Goal: Task Accomplishment & Management: Manage account settings

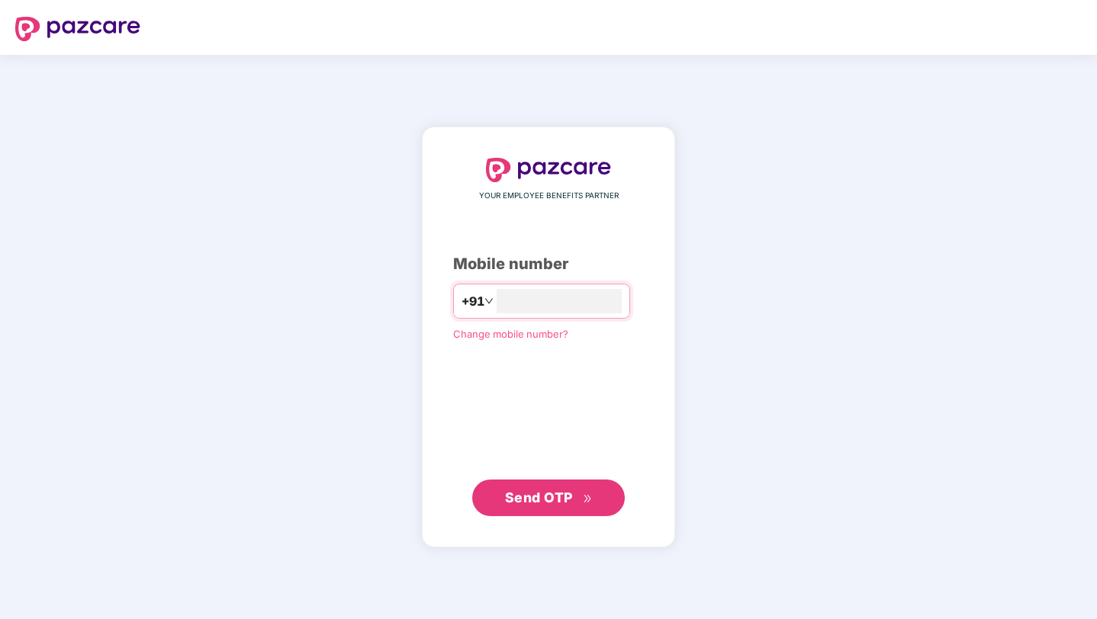
type input "**********"
click at [522, 495] on span "Send OTP" at bounding box center [539, 497] width 68 height 16
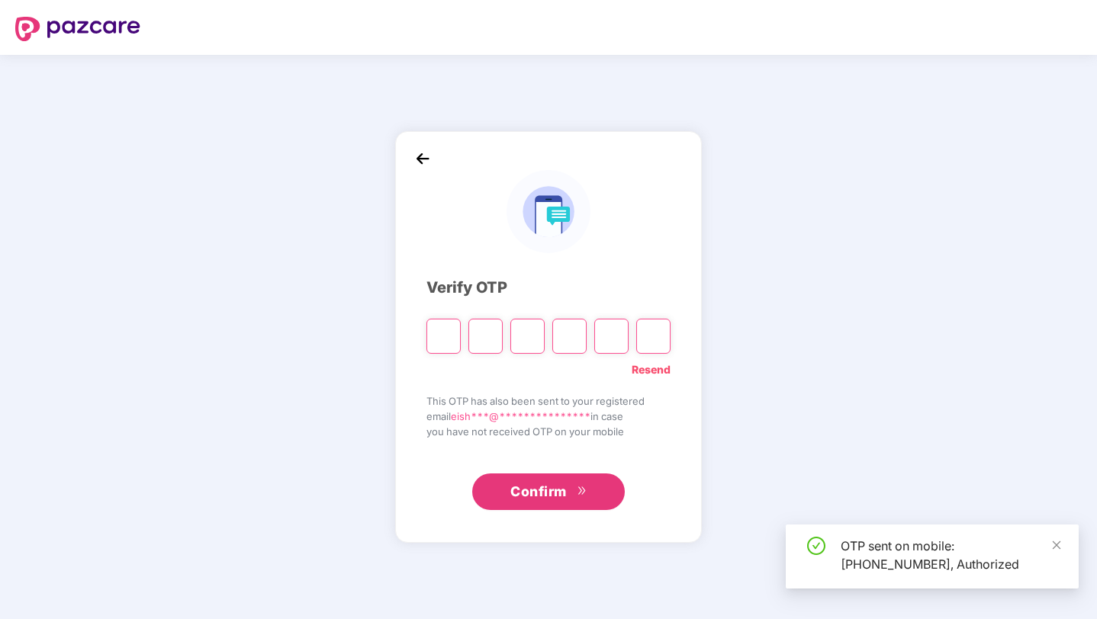
click at [645, 288] on div "Verify OTP" at bounding box center [548, 288] width 244 height 24
click at [439, 339] on input "Please enter verification code. Digit 1" at bounding box center [443, 336] width 34 height 35
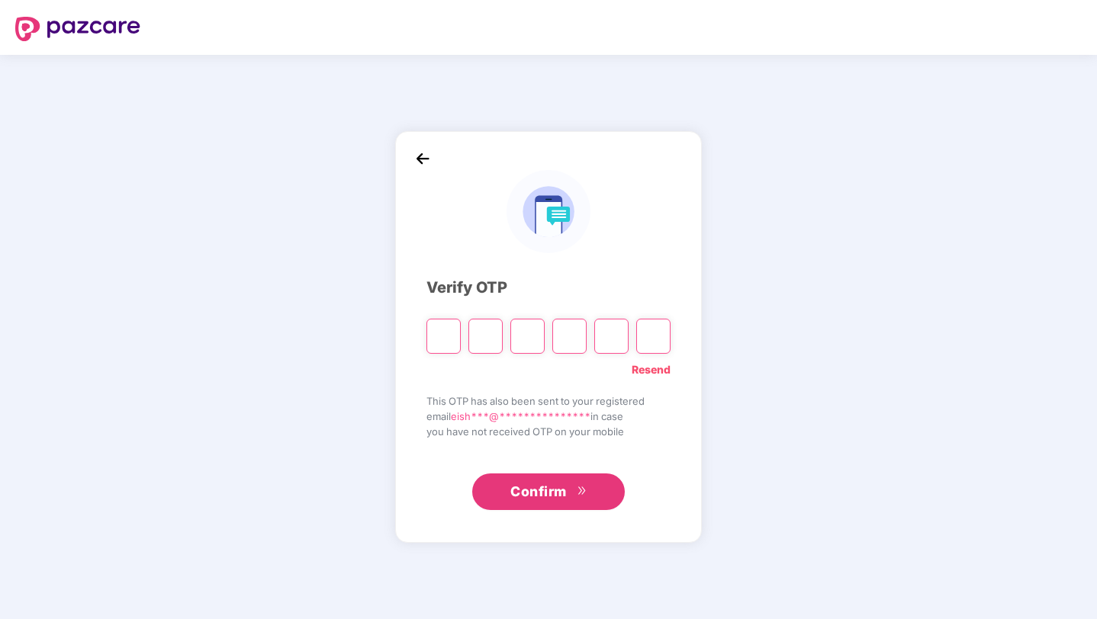
type input "*"
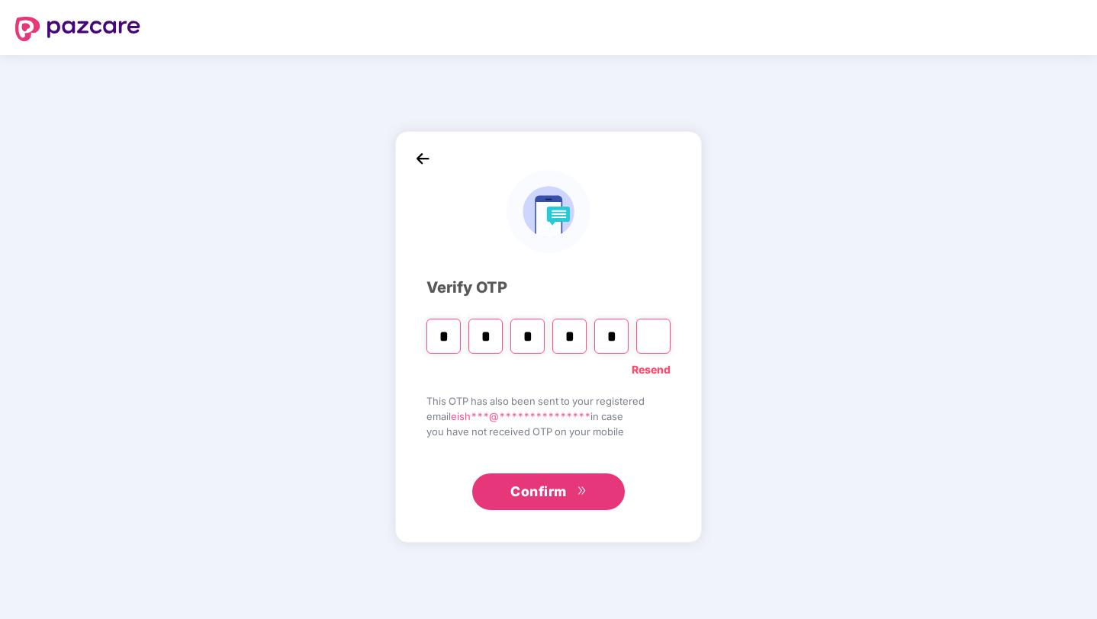
type input "*"
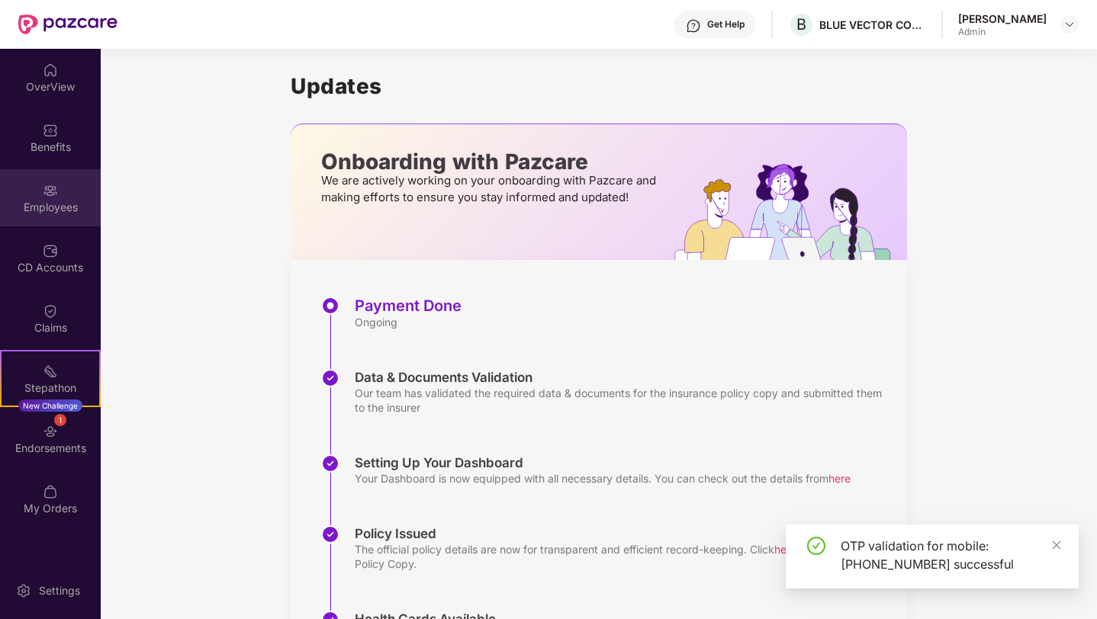
click at [50, 200] on div "Employees" at bounding box center [50, 207] width 101 height 15
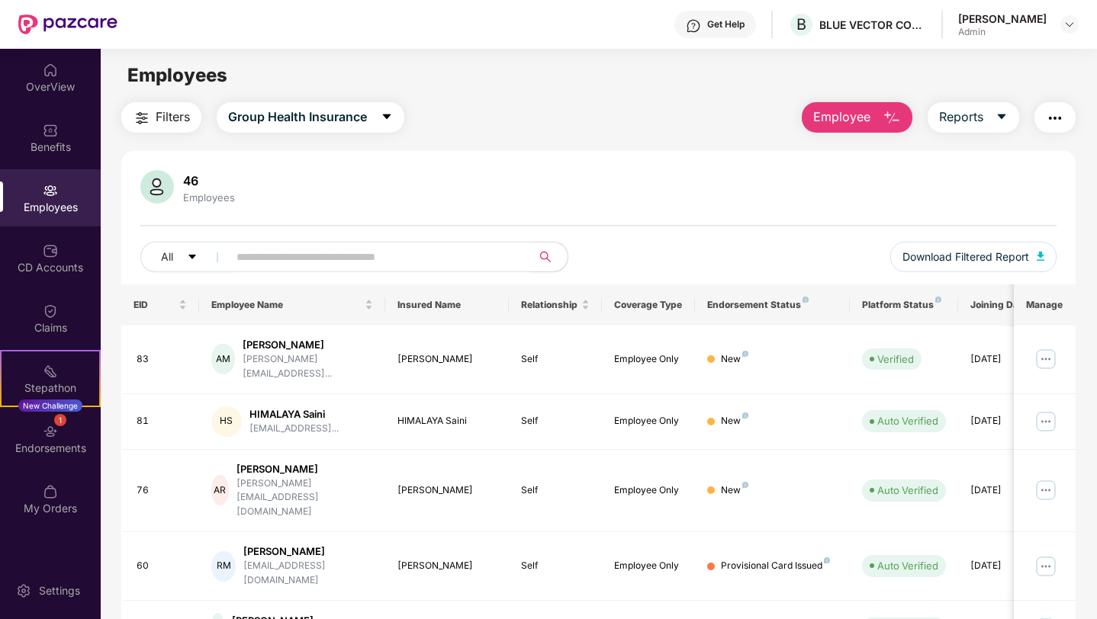
click at [346, 253] on input "text" at bounding box center [373, 257] width 274 height 23
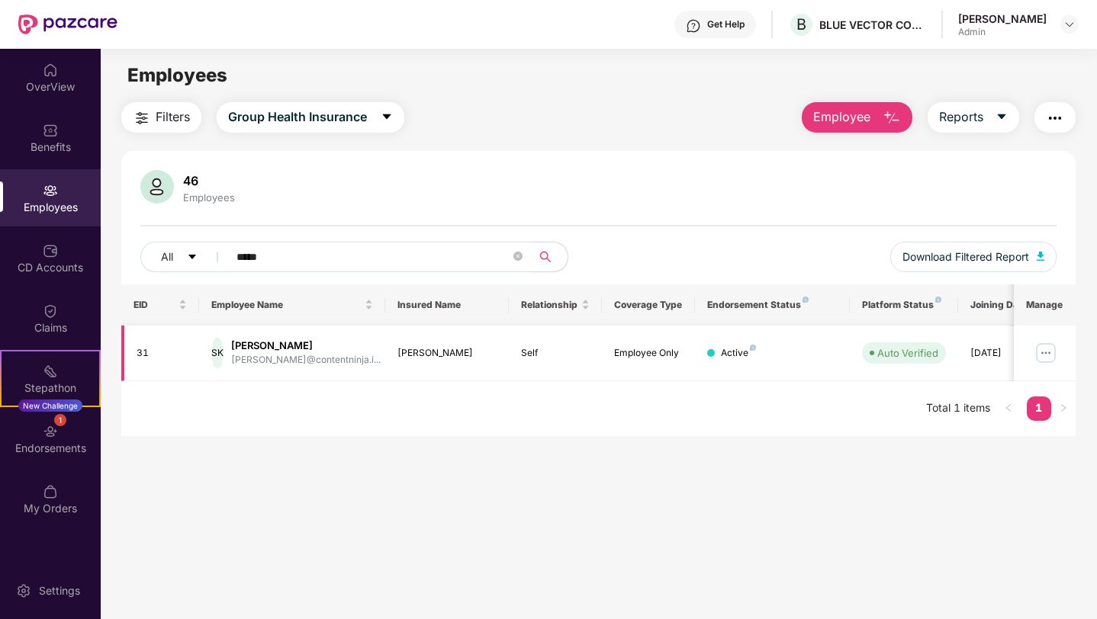
type input "*****"
click at [1050, 350] on img at bounding box center [1045, 353] width 24 height 24
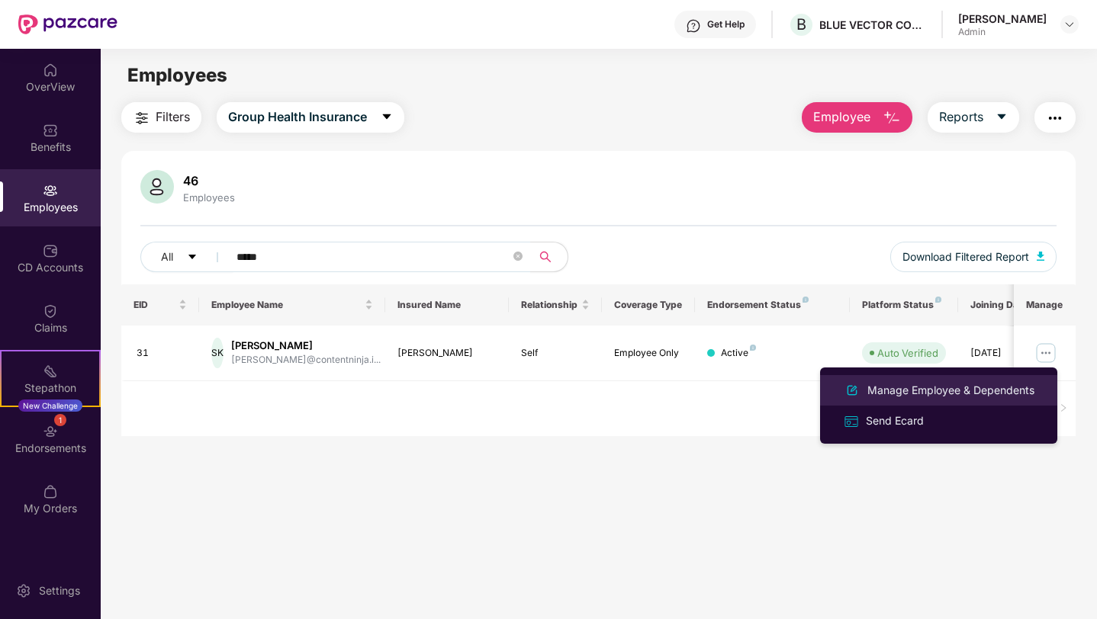
click at [891, 390] on div "Manage Employee & Dependents" at bounding box center [950, 390] width 173 height 17
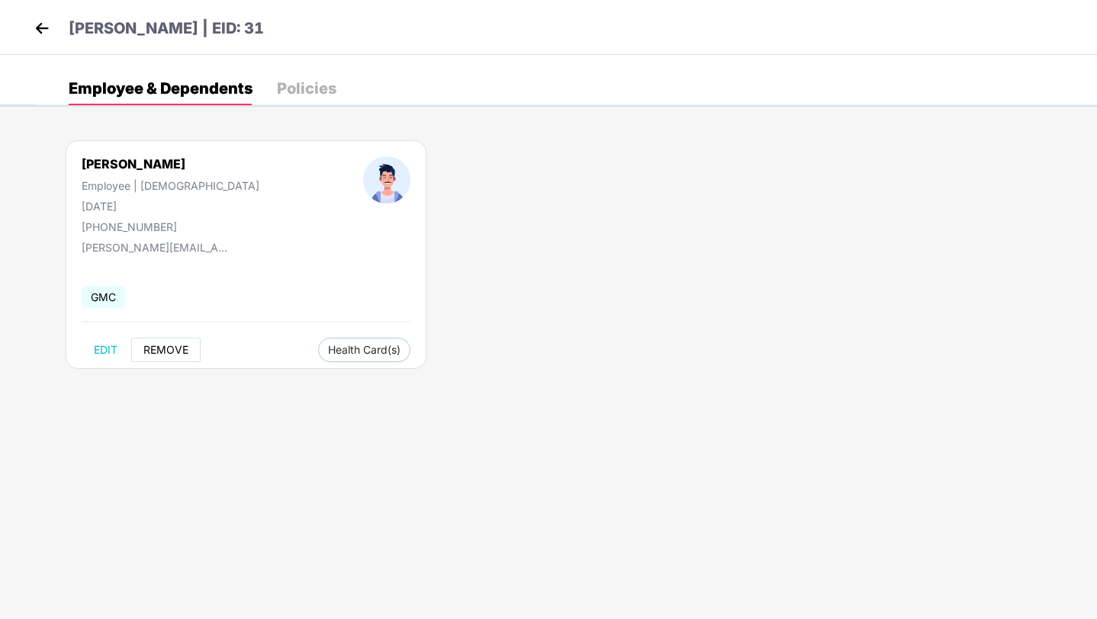
click at [177, 349] on span "REMOVE" at bounding box center [165, 350] width 45 height 12
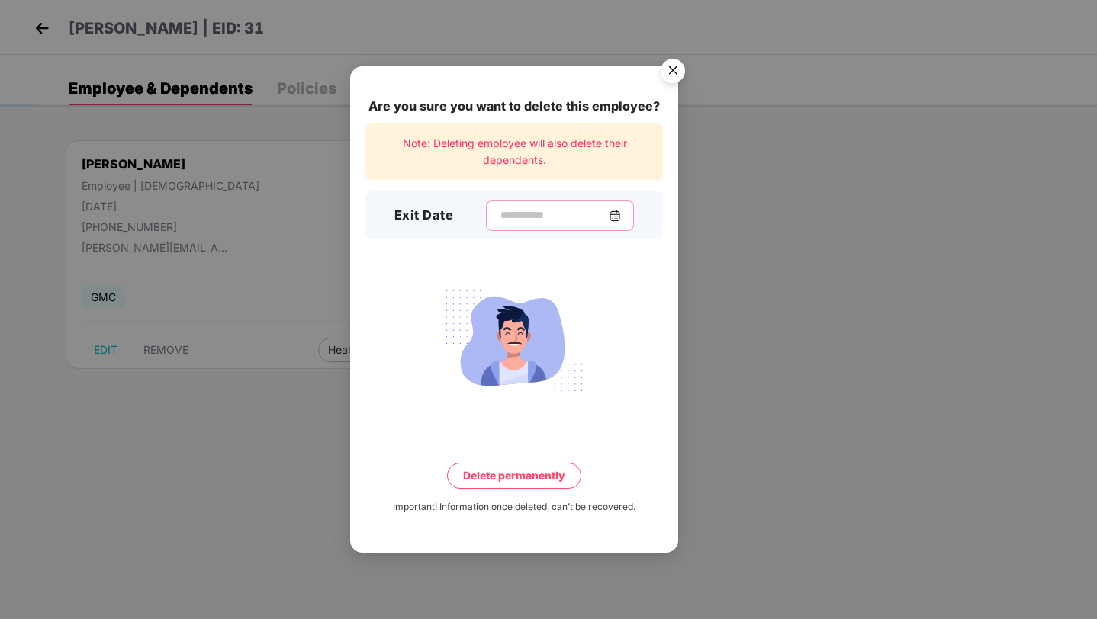
click at [609, 216] on input at bounding box center [554, 215] width 110 height 16
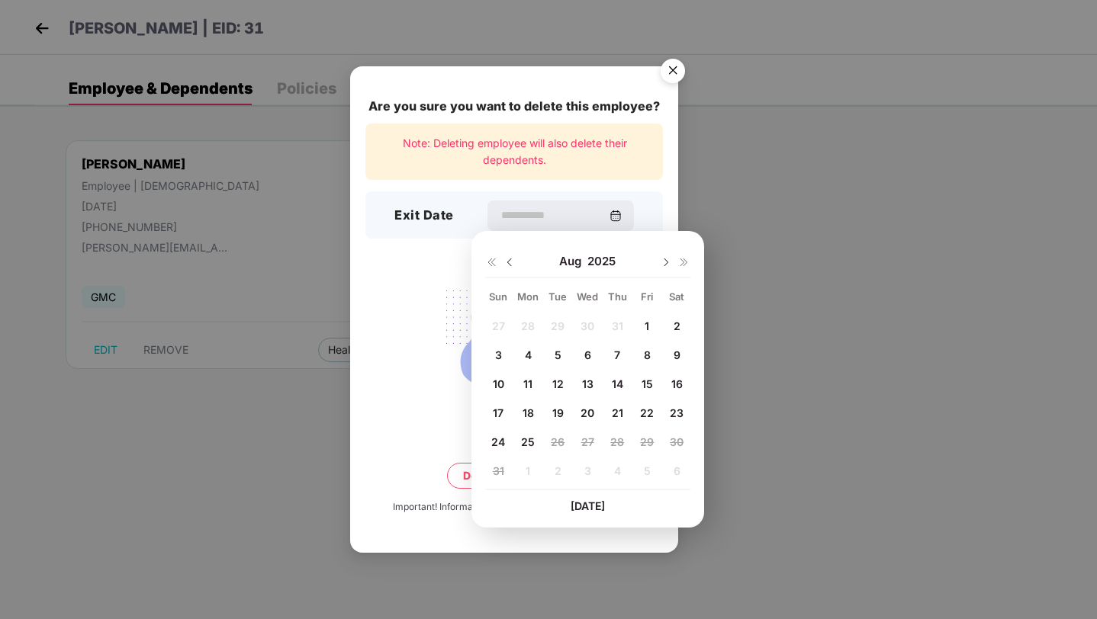
click at [533, 440] on span "25" at bounding box center [528, 442] width 14 height 13
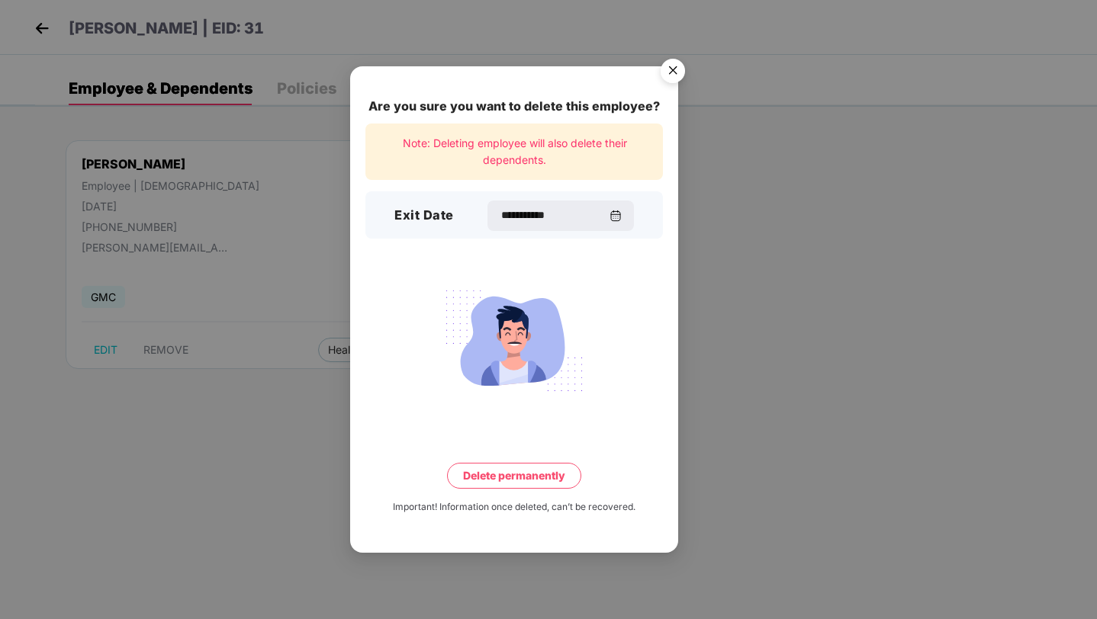
type input "**********"
click at [618, 217] on img at bounding box center [615, 216] width 12 height 12
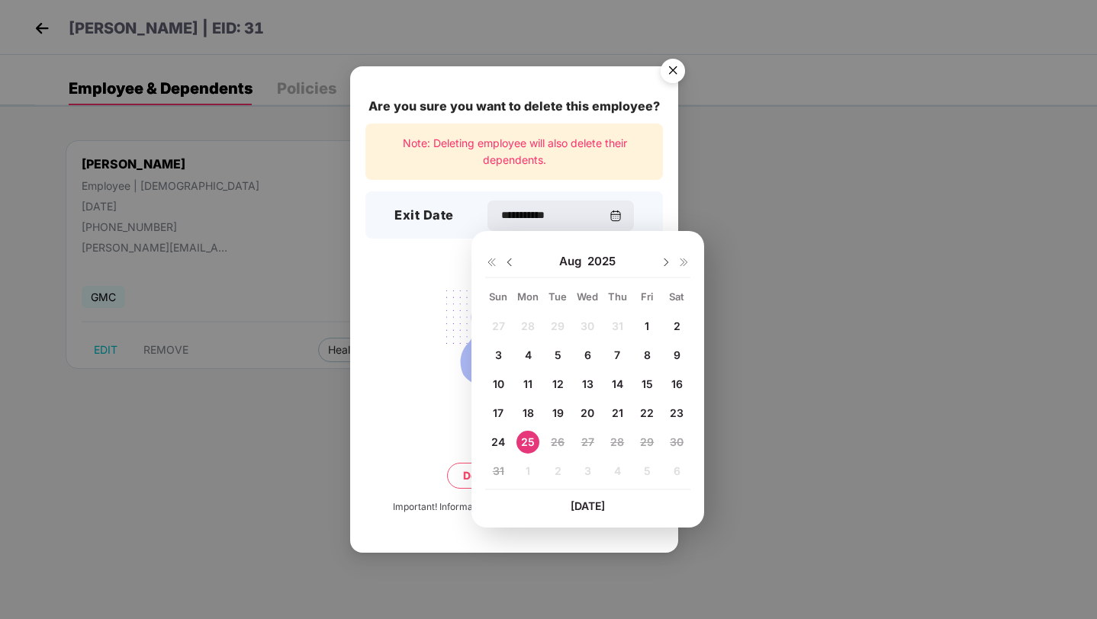
click at [593, 506] on span "[DATE]" at bounding box center [588, 506] width 34 height 13
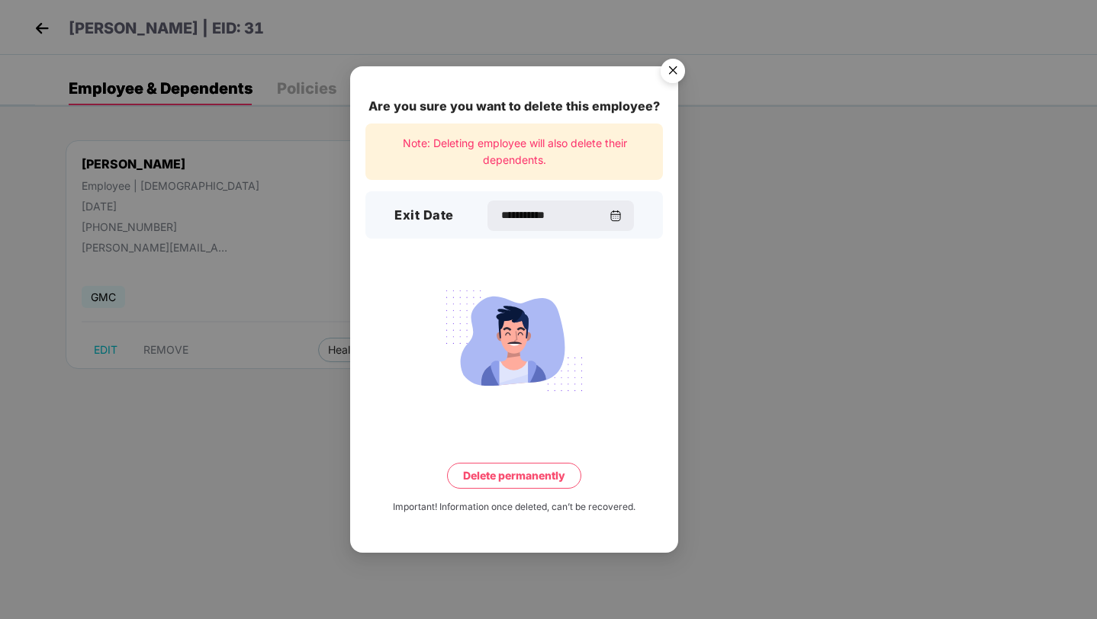
click at [534, 484] on button "Delete permanently" at bounding box center [514, 476] width 134 height 26
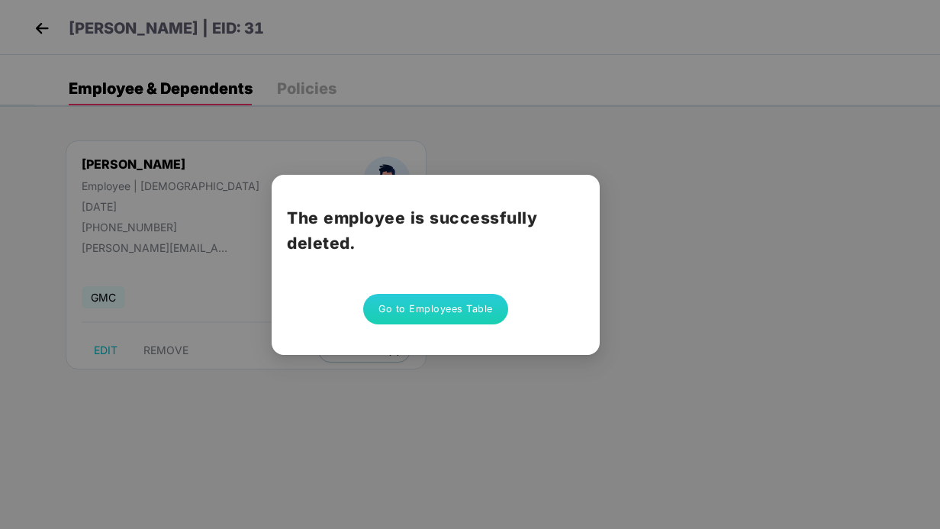
click at [464, 313] on button "Go to Employees Table" at bounding box center [435, 309] width 145 height 31
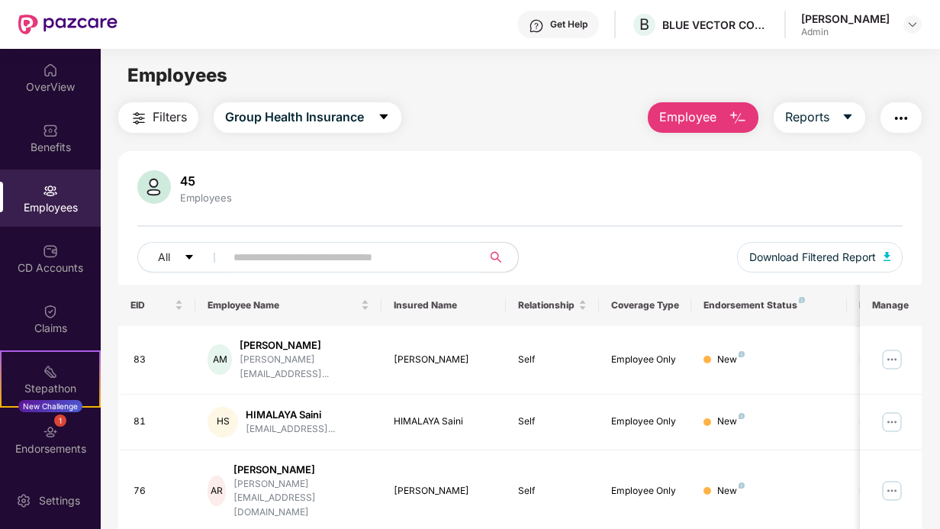
click at [331, 249] on input "text" at bounding box center [347, 257] width 228 height 23
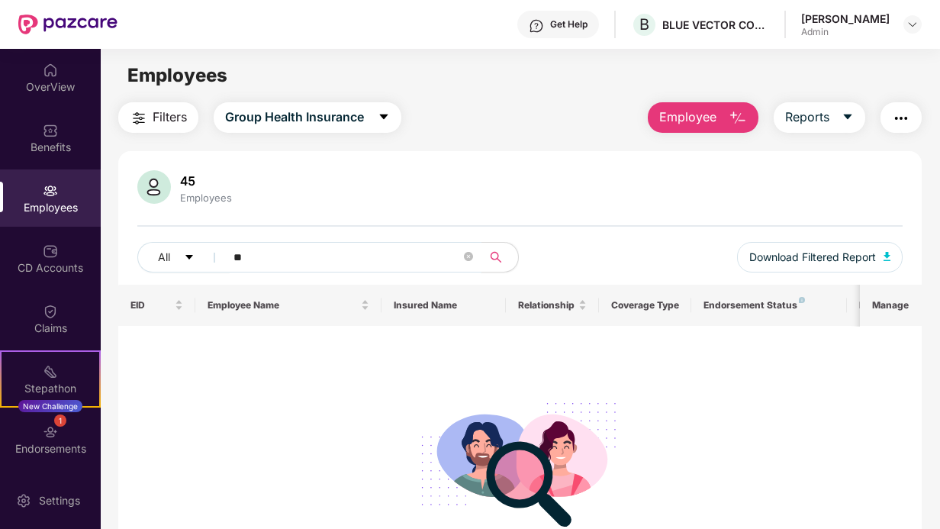
type input "*"
type input "****"
click at [603, 175] on div "45 Employees" at bounding box center [519, 188] width 765 height 37
